Goal: Task Accomplishment & Management: Use online tool/utility

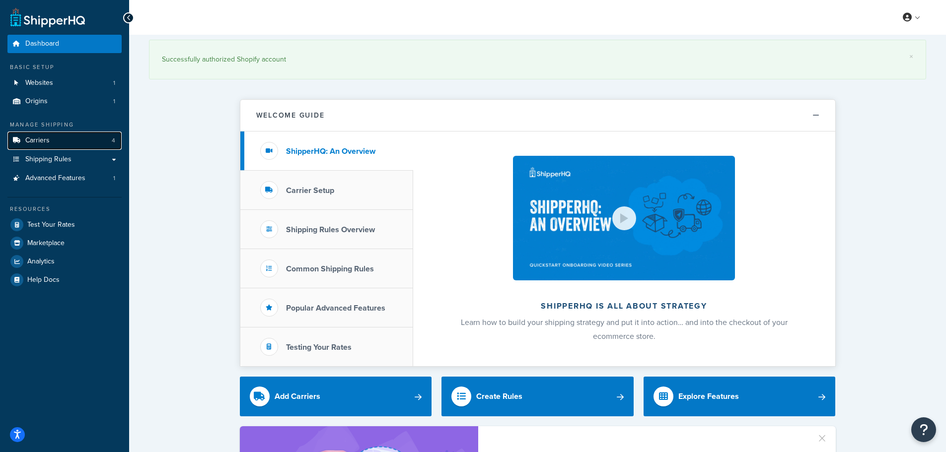
click at [41, 141] on span "Carriers" at bounding box center [37, 141] width 24 height 8
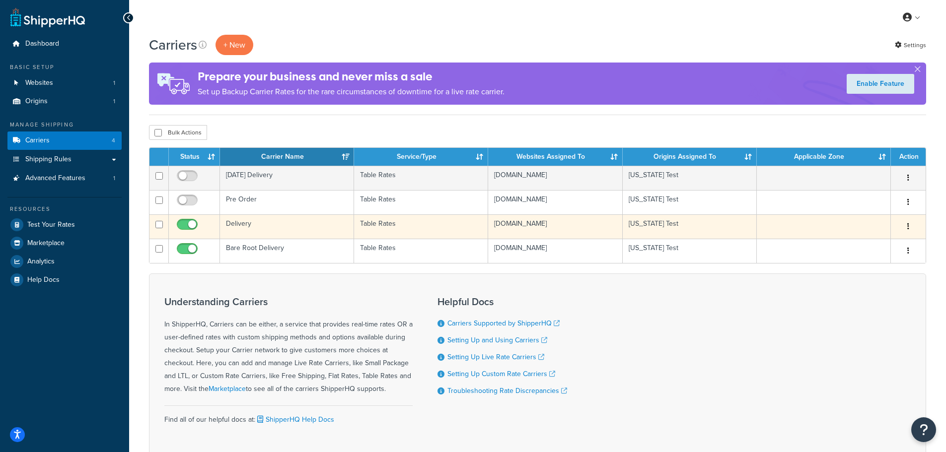
click at [257, 225] on td "Delivery" at bounding box center [287, 226] width 134 height 24
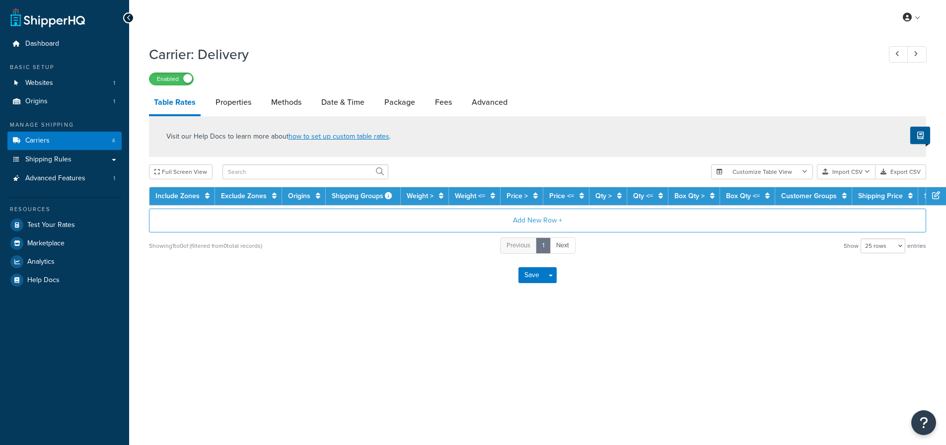
select select "25"
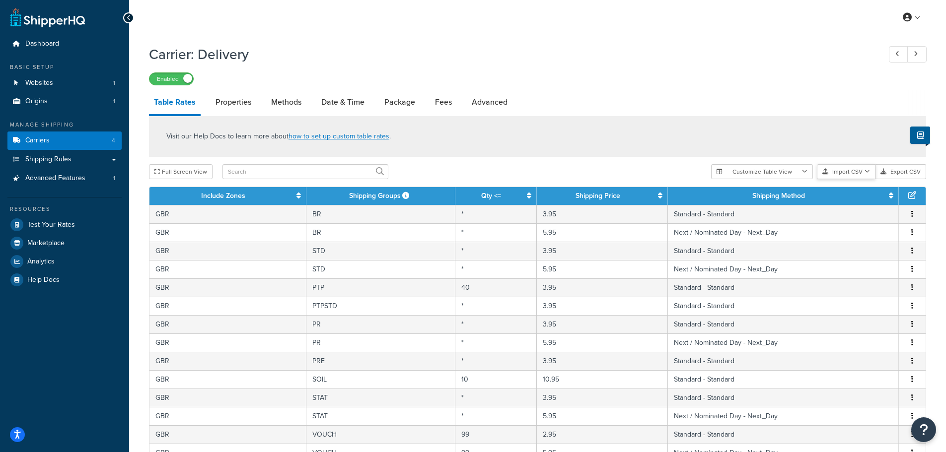
click at [866, 171] on icon "button" at bounding box center [866, 172] width 5 height 6
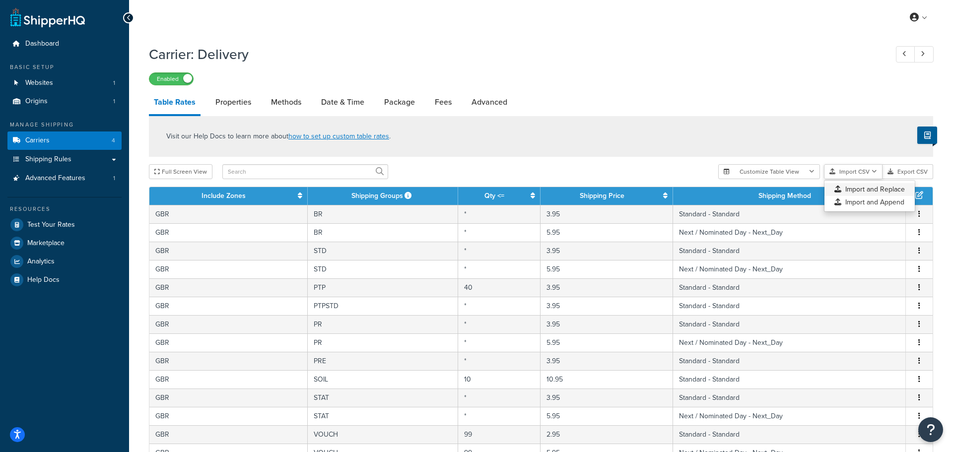
click at [858, 179] on div "Customize Table View Show all columns Show selected columns Import CSV Import a…" at bounding box center [825, 171] width 215 height 15
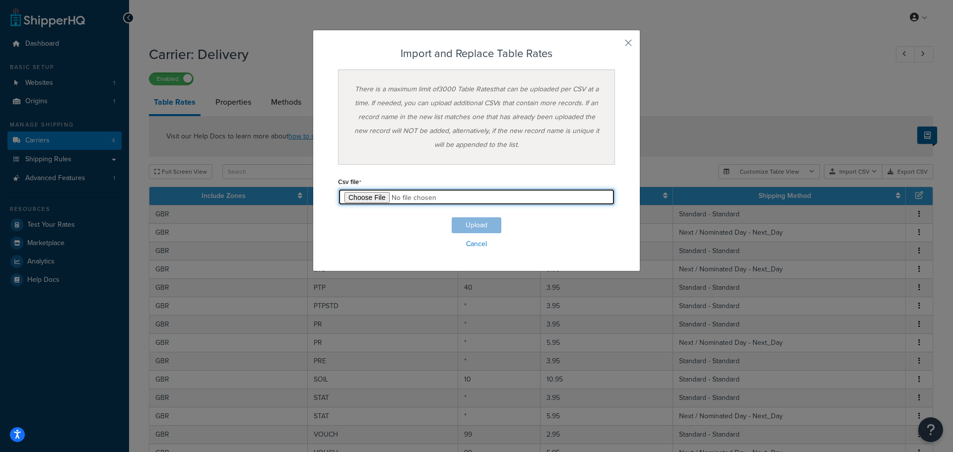
click at [368, 198] on input "file" at bounding box center [476, 197] width 277 height 17
type input "C:\fakepath\UK Delivery [DATE].csv"
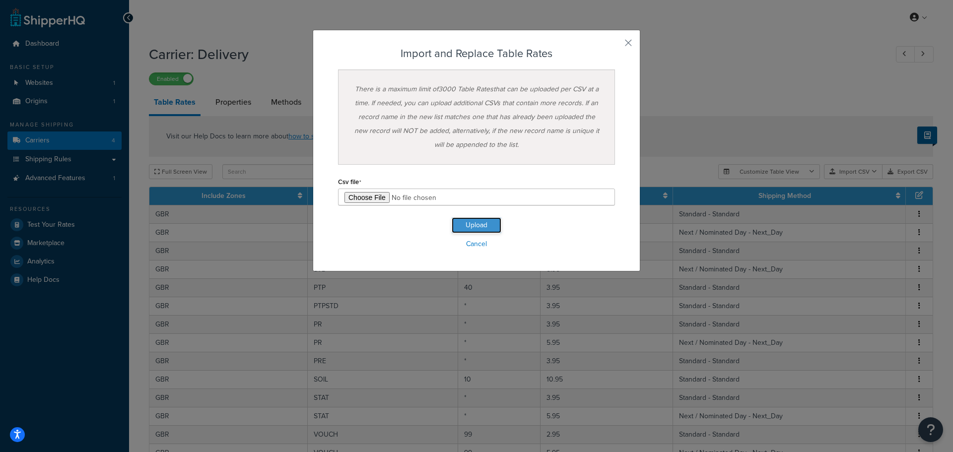
click at [475, 227] on button "Upload" at bounding box center [477, 225] width 50 height 16
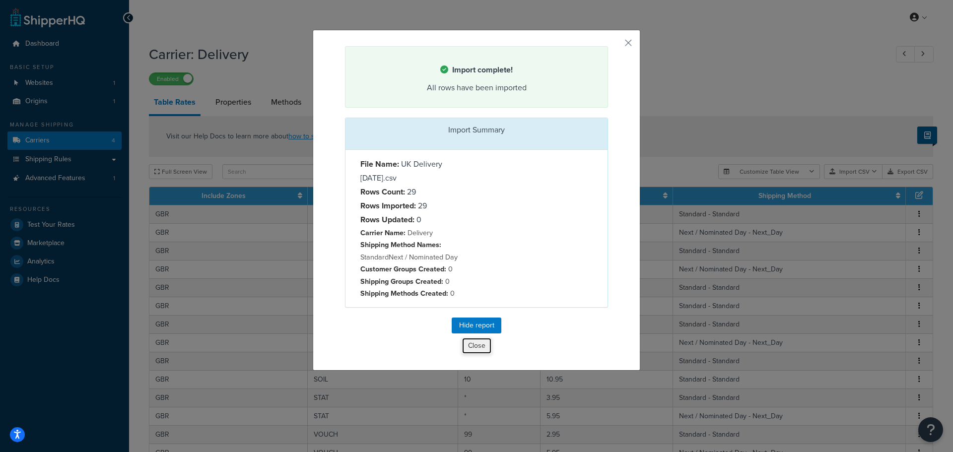
click at [471, 347] on button "Close" at bounding box center [477, 346] width 30 height 17
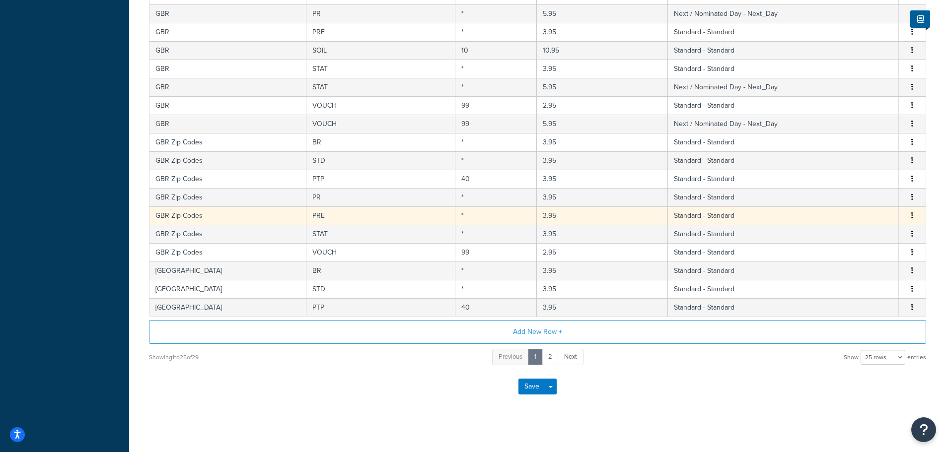
scroll to position [352, 0]
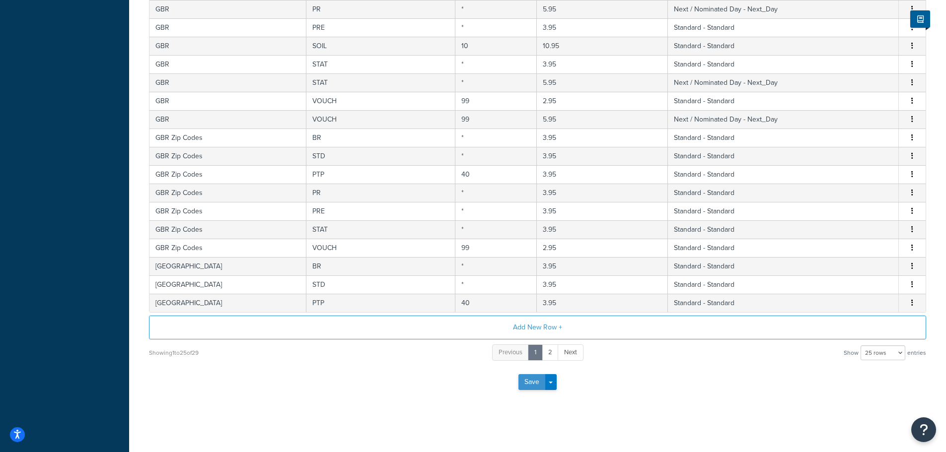
click at [530, 384] on button "Save" at bounding box center [531, 382] width 27 height 16
